Goal: Task Accomplishment & Management: Use online tool/utility

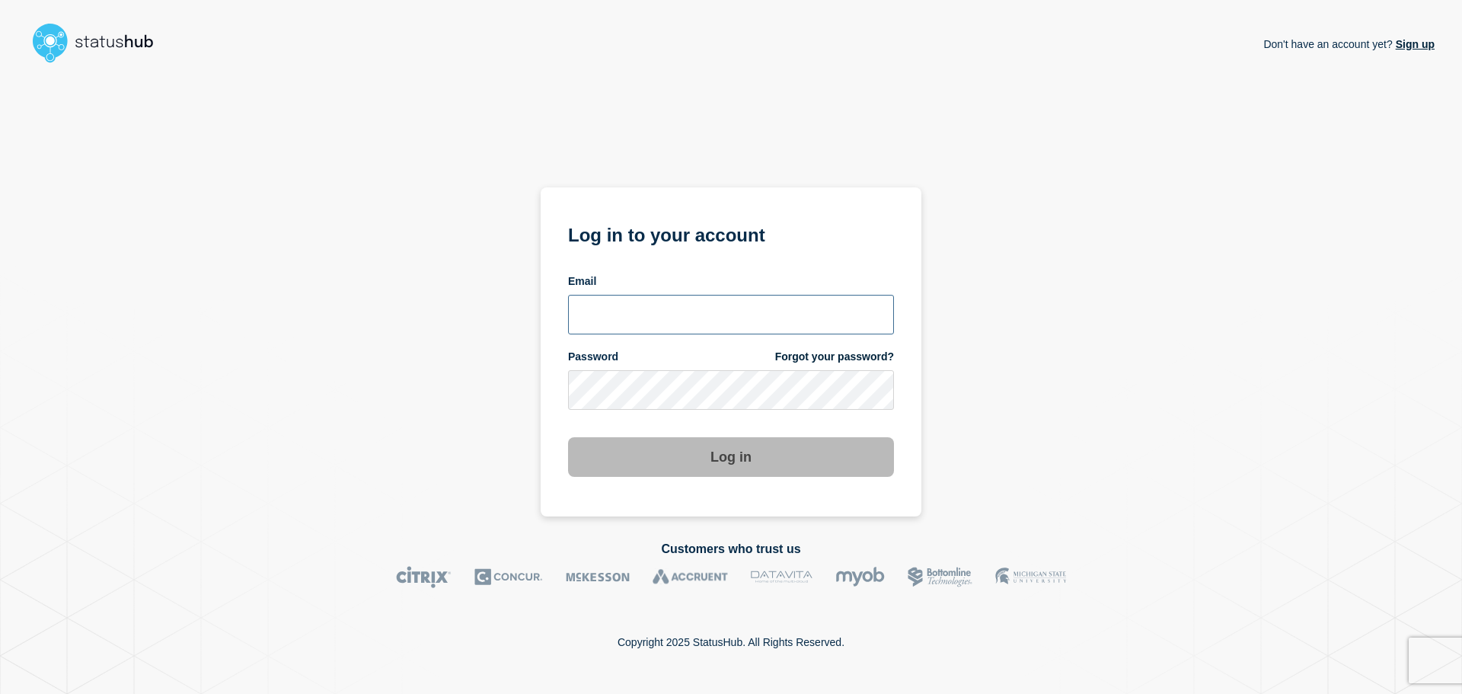
type input "[PERSON_NAME][EMAIL_ADDRESS][PERSON_NAME][DOMAIN_NAME]"
drag, startPoint x: 710, startPoint y: 456, endPoint x: 734, endPoint y: 457, distance: 24.4
click at [710, 456] on button "Log in" at bounding box center [731, 457] width 326 height 40
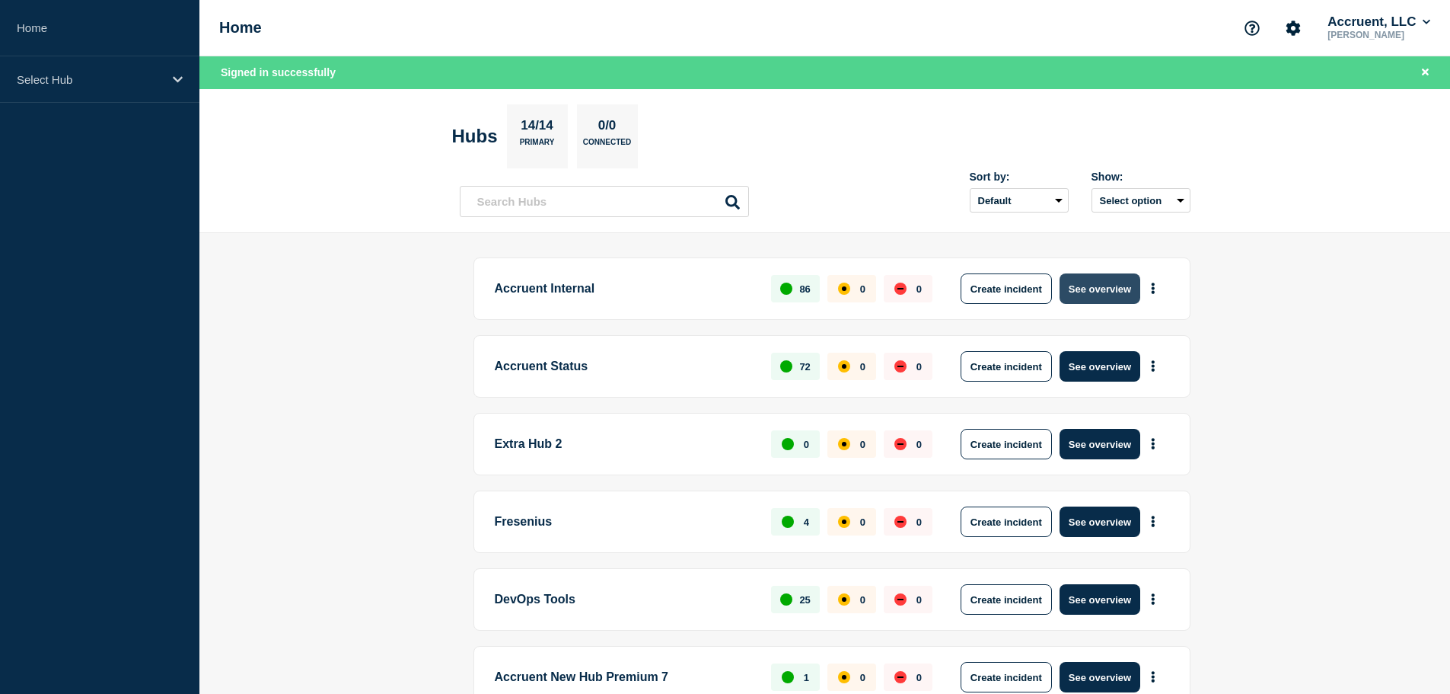
click at [1119, 282] on button "See overview" at bounding box center [1100, 288] width 81 height 30
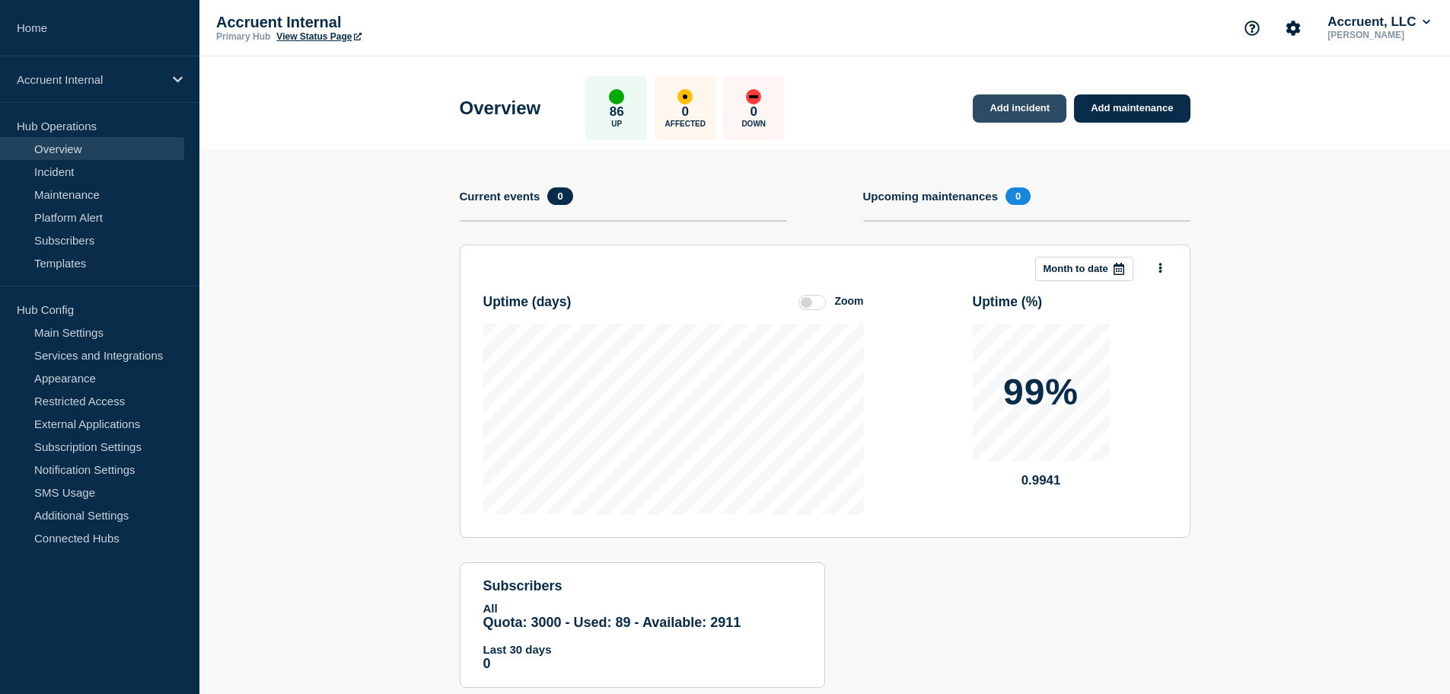
click at [1016, 110] on link "Add incident" at bounding box center [1020, 108] width 94 height 28
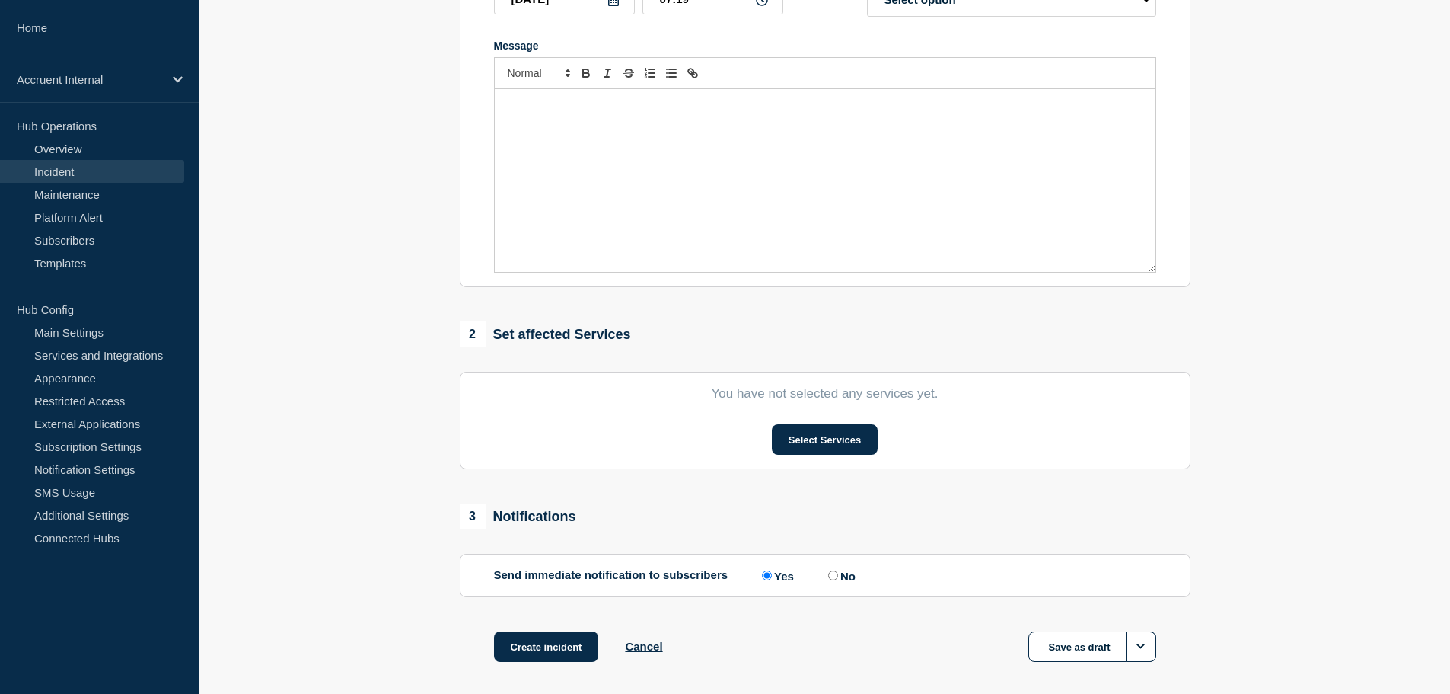
scroll to position [305, 0]
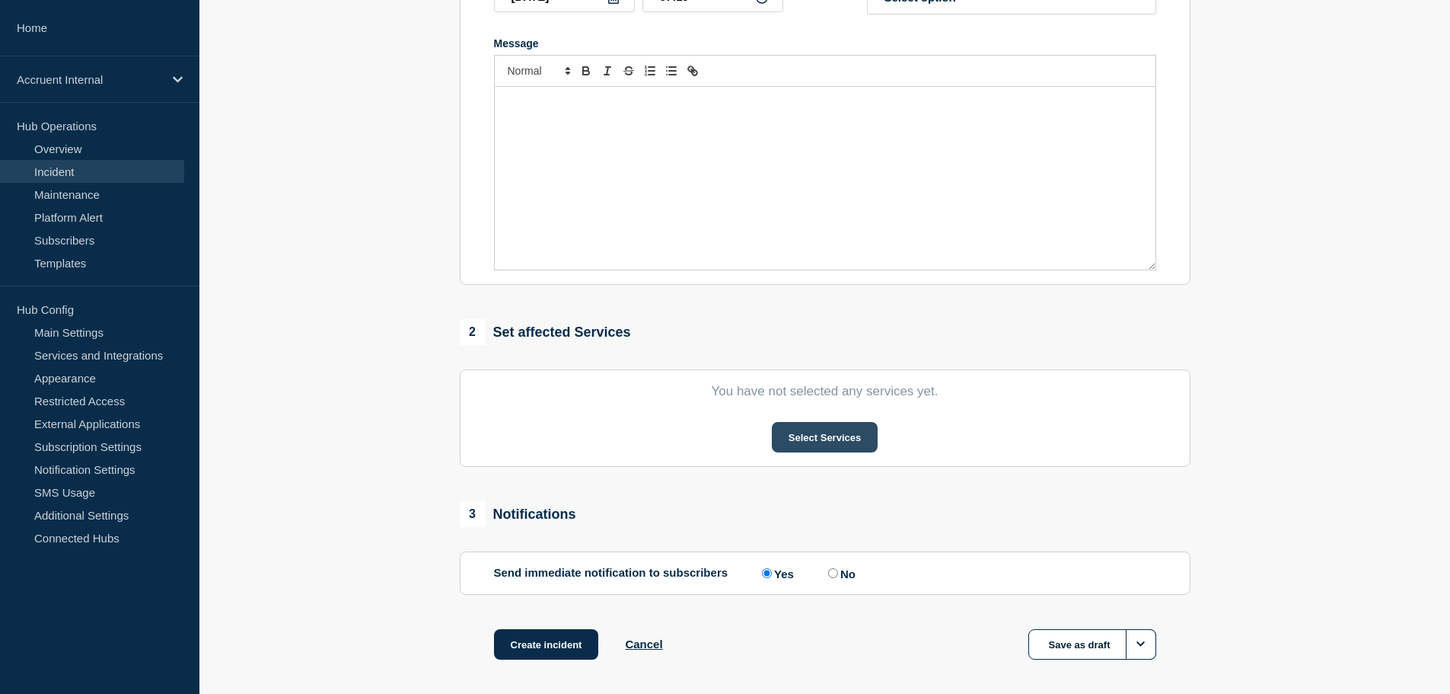
click at [832, 439] on button "Select Services" at bounding box center [825, 437] width 106 height 30
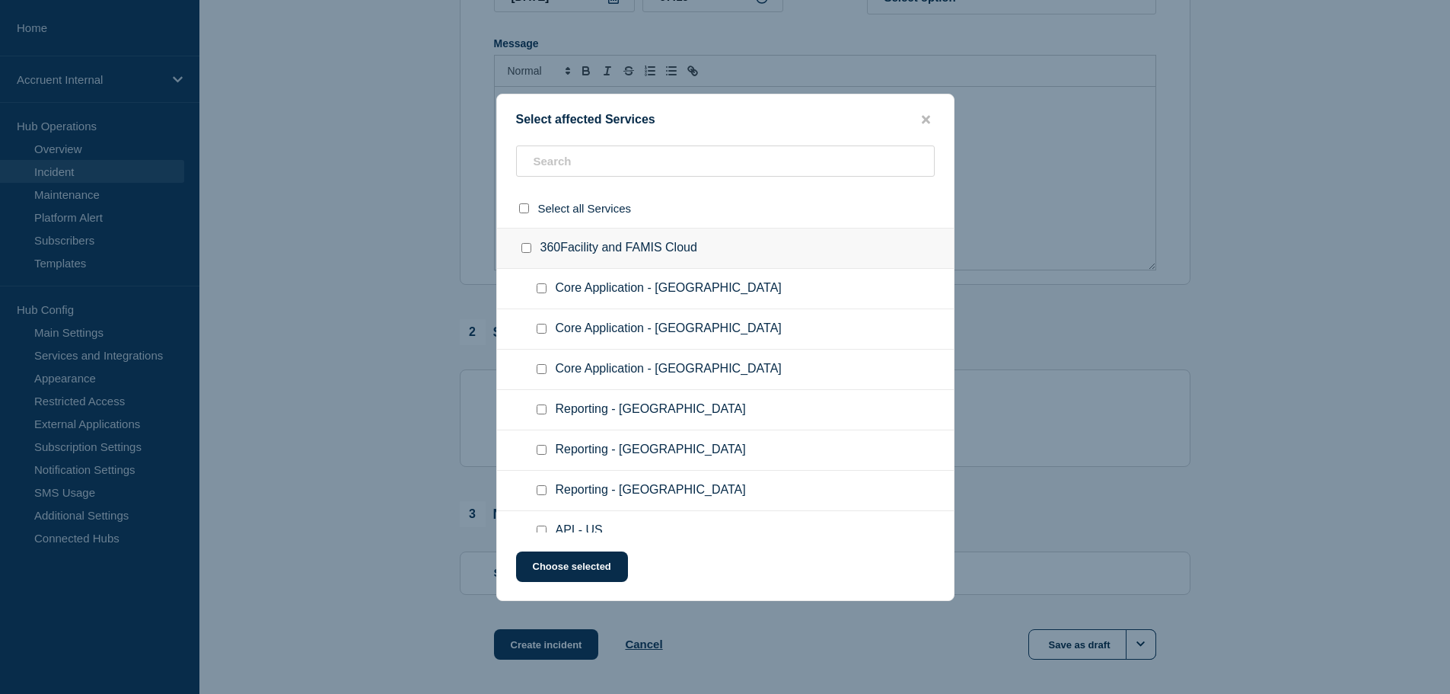
click at [646, 306] on ul "Core Application - US" at bounding box center [725, 289] width 457 height 40
click at [601, 156] on input "text" at bounding box center [725, 160] width 419 height 31
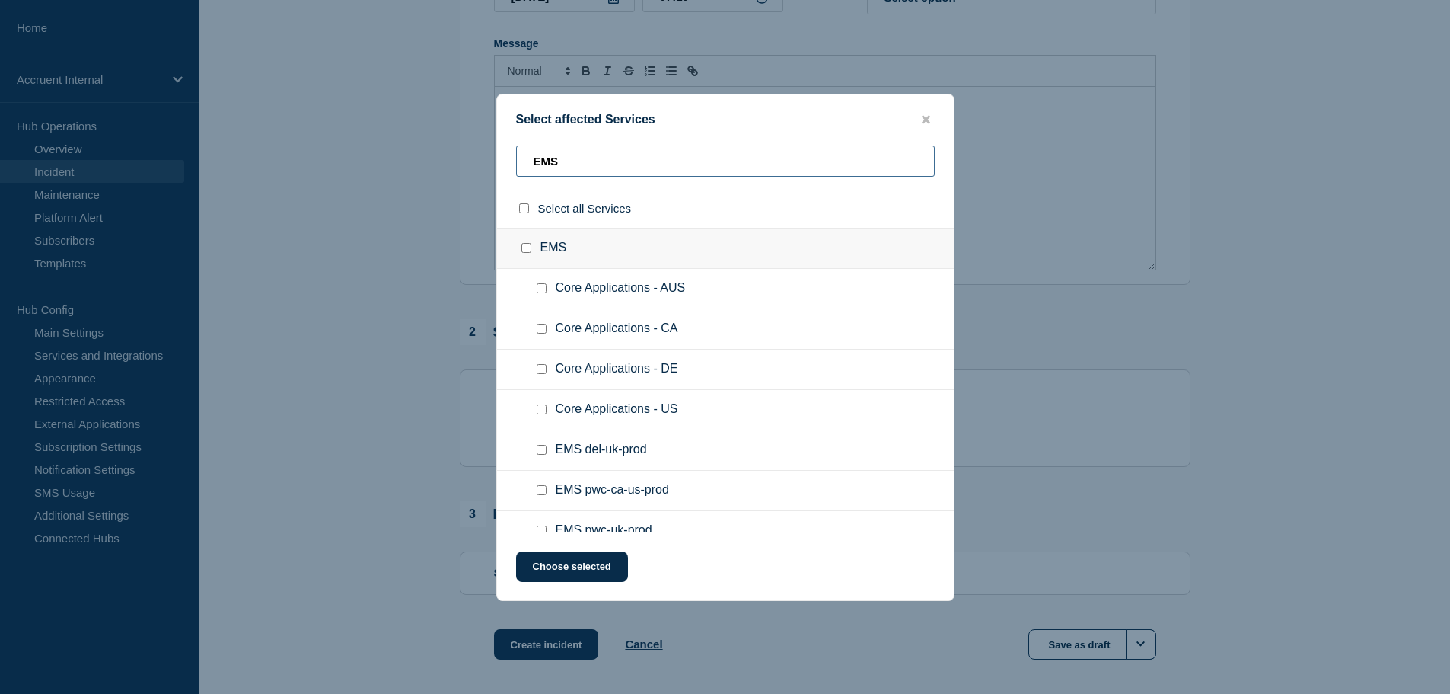
type input "EMS"
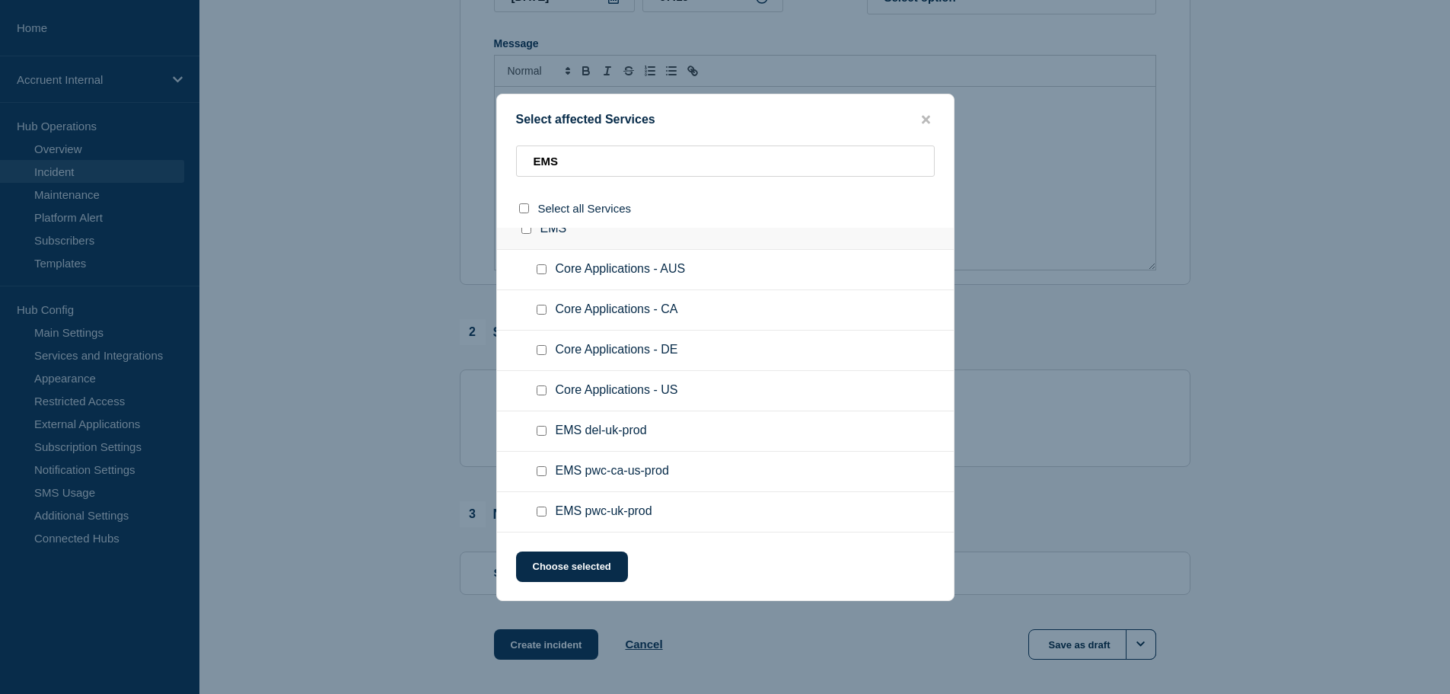
scroll to position [0, 0]
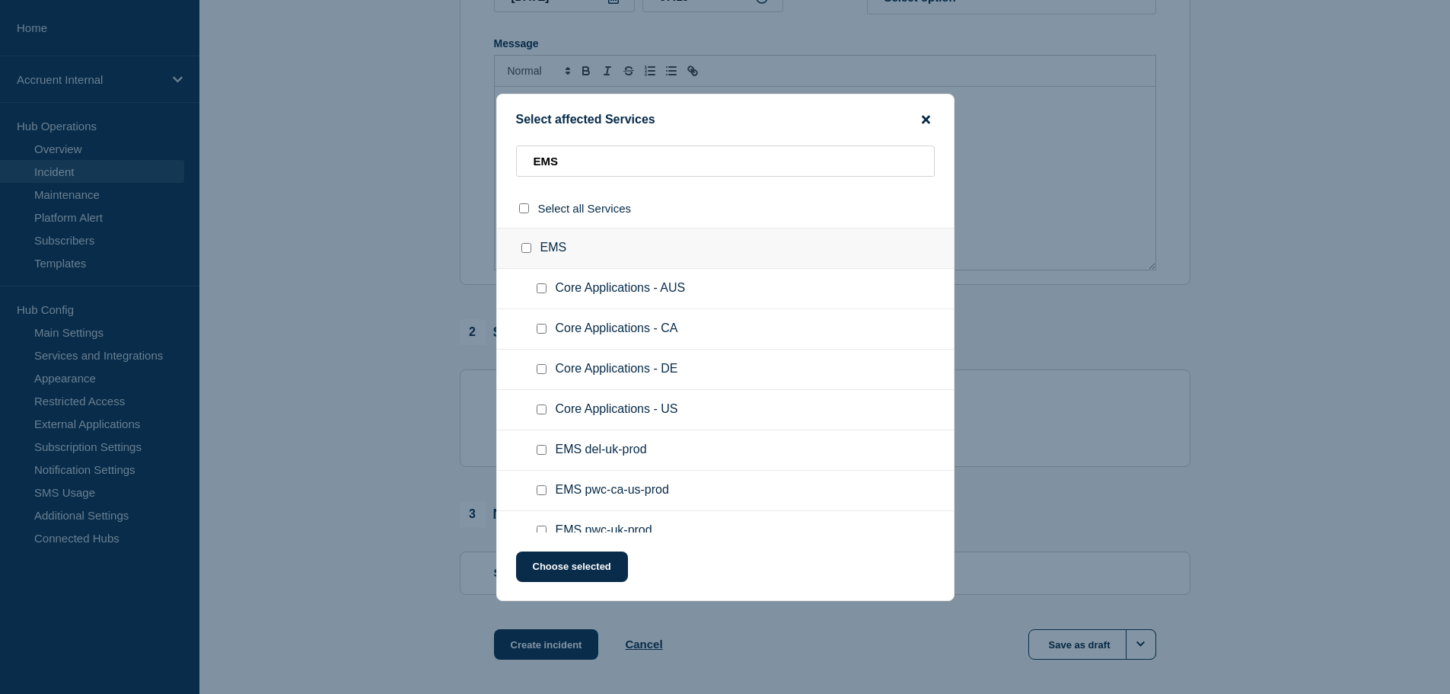
click at [925, 121] on icon "close button" at bounding box center [926, 119] width 8 height 8
